Goal: Transaction & Acquisition: Obtain resource

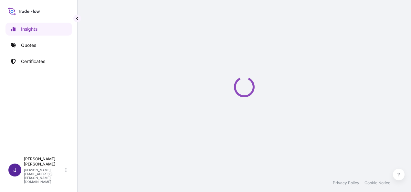
select select "2025"
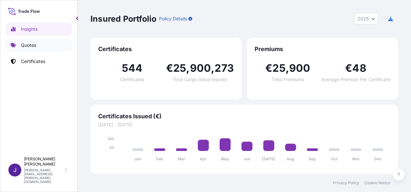
click at [34, 46] on p "Quotes" at bounding box center [28, 45] width 15 height 6
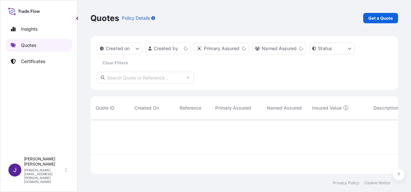
scroll to position [53, 302]
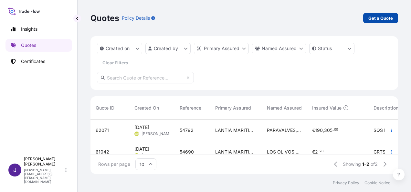
click at [380, 18] on p "Get a Quote" at bounding box center [380, 18] width 25 height 6
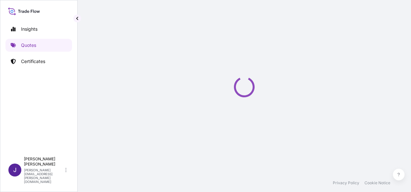
select select "Sea"
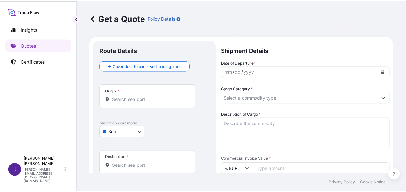
scroll to position [10, 0]
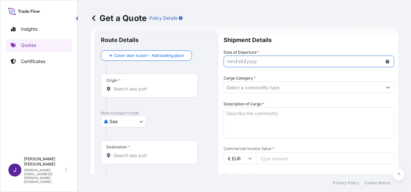
click at [386, 60] on icon "Calendar" at bounding box center [388, 61] width 4 height 4
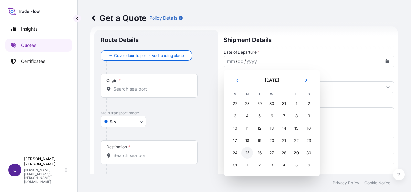
click at [248, 154] on div "25" at bounding box center [247, 153] width 12 height 12
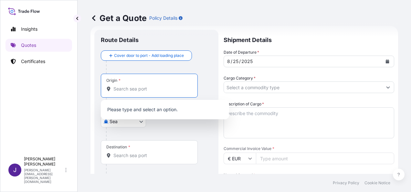
click at [139, 90] on input "Origin *" at bounding box center [151, 89] width 76 height 6
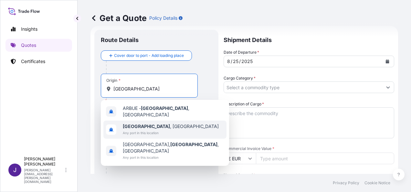
click at [190, 124] on div "[GEOGRAPHIC_DATA] , [GEOGRAPHIC_DATA] Any port in this location" at bounding box center [164, 130] width 123 height 18
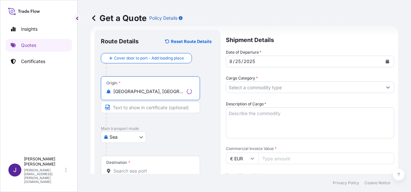
type input "[GEOGRAPHIC_DATA], [GEOGRAPHIC_DATA]"
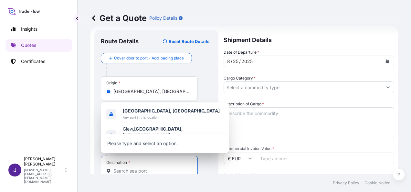
click at [167, 170] on input "Destination *" at bounding box center [151, 171] width 76 height 6
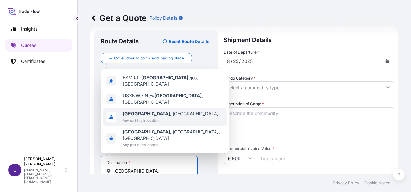
click at [164, 122] on div "[GEOGRAPHIC_DATA] , [GEOGRAPHIC_DATA] Any port in this location" at bounding box center [164, 117] width 123 height 18
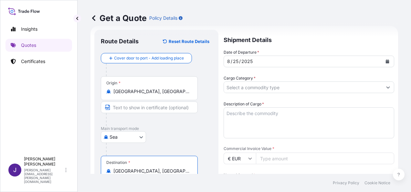
type input "[GEOGRAPHIC_DATA], [GEOGRAPHIC_DATA]"
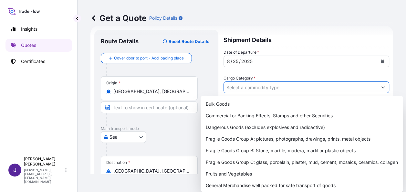
click at [265, 86] on input "Cargo Category *" at bounding box center [300, 87] width 153 height 12
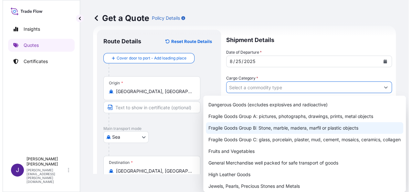
scroll to position [32, 0]
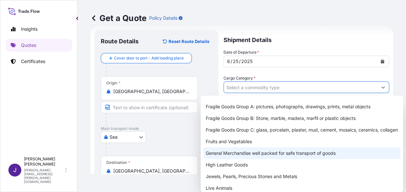
click at [249, 159] on div "General Merchandise well packed for safe transport of goods" at bounding box center [301, 153] width 197 height 12
type input "General Merchandise well packed for safe transport of goods"
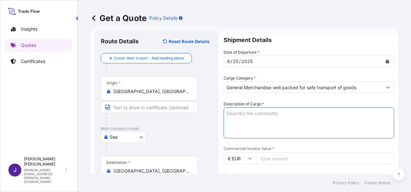
click at [267, 115] on textarea "Description of Cargo *" at bounding box center [309, 122] width 171 height 31
paste textarea "RE 80G A4 AUTOR 500H C/5 EXPO"
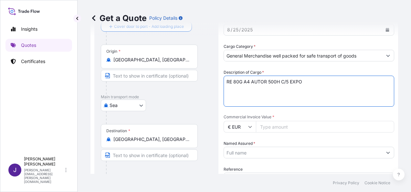
scroll to position [75, 0]
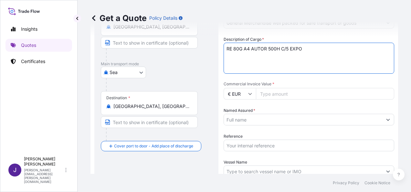
type textarea "RE 80G A4 AUTOR 500H C/5 EXPO"
click at [308, 92] on input "Commercial Invoice Value *" at bounding box center [325, 94] width 138 height 12
type input "20255.40"
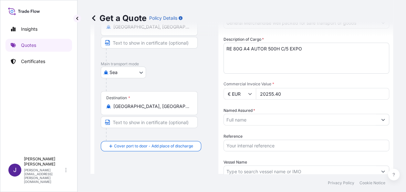
click at [279, 121] on input "Named Assured *" at bounding box center [300, 120] width 153 height 12
click at [189, 72] on div "[GEOGRAPHIC_DATA]" at bounding box center [156, 73] width 111 height 12
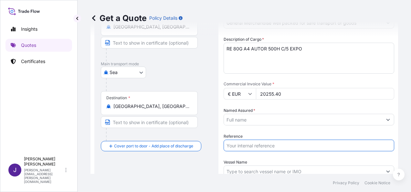
click at [241, 146] on input "Reference" at bounding box center [309, 146] width 171 height 12
type input "55074"
click at [269, 121] on input "Named Assured *" at bounding box center [303, 120] width 158 height 12
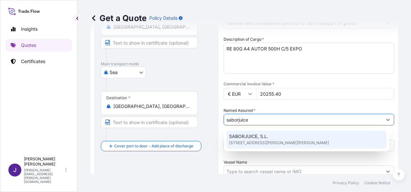
click at [280, 140] on span "[STREET_ADDRESS][PERSON_NAME][PERSON_NAME]" at bounding box center [279, 143] width 100 height 6
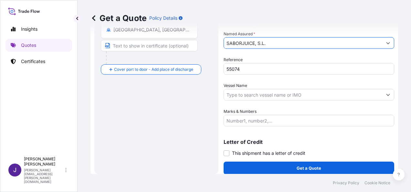
scroll to position [156, 0]
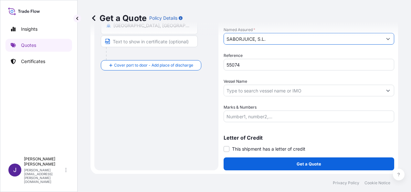
type input "SABORJUICE, S.L."
click at [284, 89] on input "Vessel Name" at bounding box center [303, 91] width 158 height 12
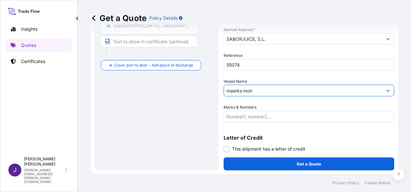
drag, startPoint x: 267, startPoint y: 90, endPoint x: 206, endPoint y: 86, distance: 60.9
click at [206, 86] on form "Route Details Reset Route Details Cover door to port - Add loading place Place …" at bounding box center [244, 27] width 308 height 294
paste input "MAERSK [PERSON_NAME]"
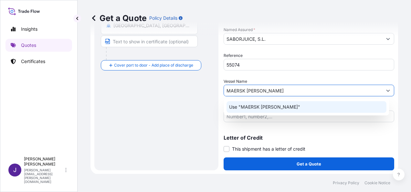
click at [249, 107] on p "Use "MAERSK [PERSON_NAME]"" at bounding box center [264, 107] width 71 height 6
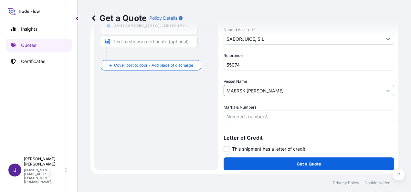
type input "MAERSK [PERSON_NAME]"
click at [259, 119] on input "Marks & Numbers" at bounding box center [309, 117] width 171 height 12
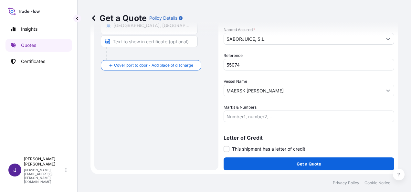
click at [260, 146] on span "This shipment has a letter of credit" at bounding box center [268, 149] width 73 height 6
click at [224, 145] on input "This shipment has a letter of credit" at bounding box center [224, 145] width 0 height 0
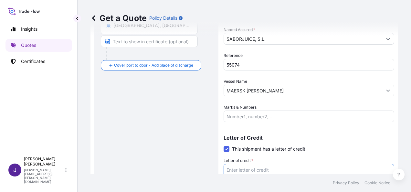
click at [260, 169] on textarea "Letter of credit *" at bounding box center [309, 179] width 171 height 31
paste textarea "SABORJUICE, S.L. C/ [PERSON_NAME] [PERSON_NAME], 5 - Bº"
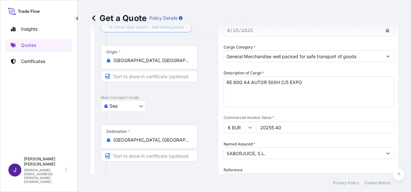
scroll to position [65, 0]
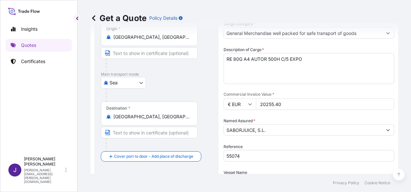
type textarea "SABORJUICE, S.L. C/ [PERSON_NAME] [PERSON_NAME], 5 - Bº"
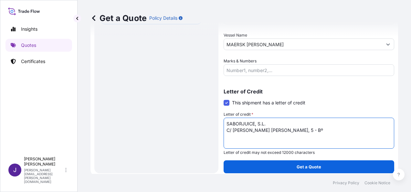
scroll to position [205, 0]
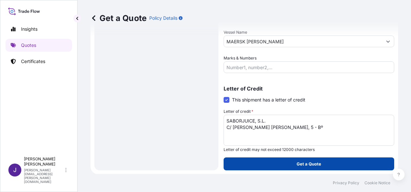
click at [316, 162] on p "Get a Quote" at bounding box center [309, 164] width 25 height 6
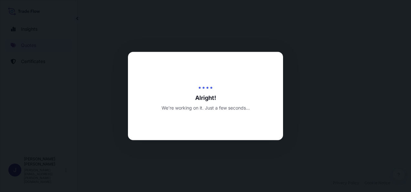
select select "Sea"
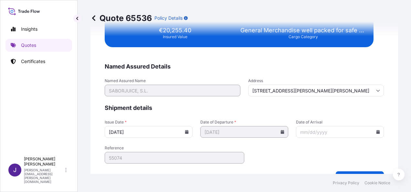
scroll to position [1319, 0]
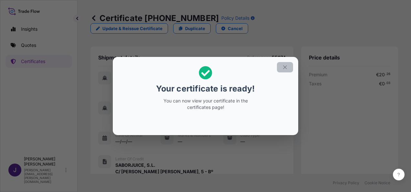
click at [286, 69] on icon "button" at bounding box center [285, 67] width 6 height 6
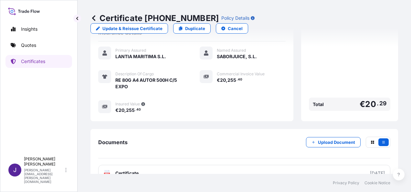
scroll to position [173, 0]
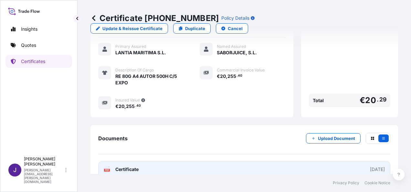
click at [195, 161] on link "PDF Certificate [DATE]" at bounding box center [244, 169] width 292 height 17
